Goal: Task Accomplishment & Management: Manage account settings

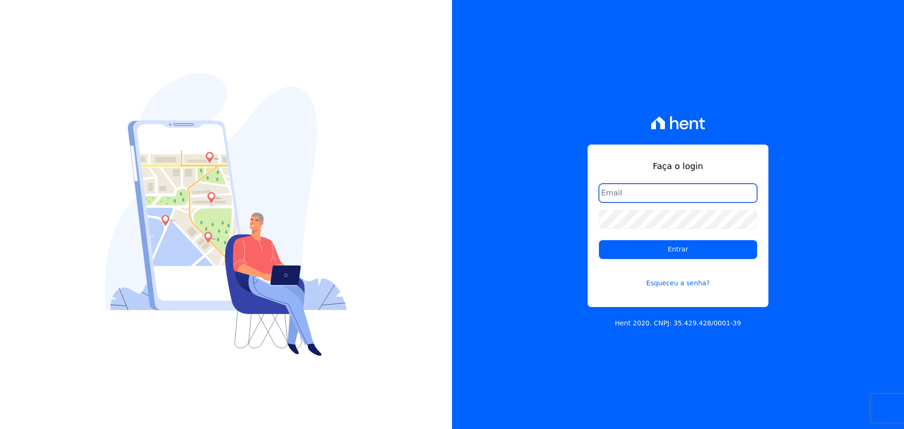
click at [619, 184] on input "email" at bounding box center [678, 193] width 158 height 19
type input "[PERSON_NAME][EMAIL_ADDRESS][DOMAIN_NAME]"
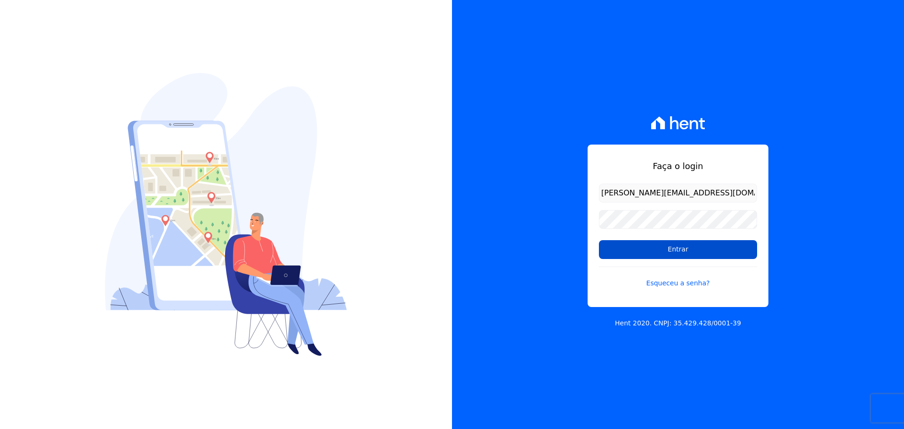
click at [666, 253] on input "Entrar" at bounding box center [678, 249] width 158 height 19
